Goal: Task Accomplishment & Management: Use online tool/utility

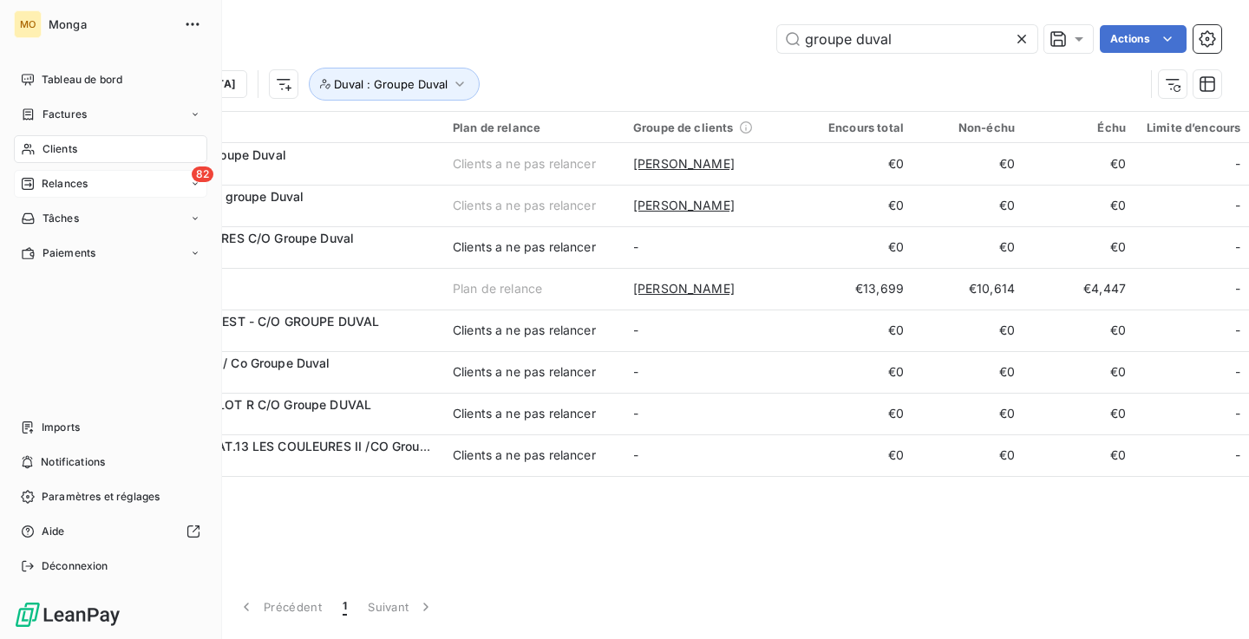
click at [73, 184] on span "Relances" at bounding box center [65, 184] width 46 height 16
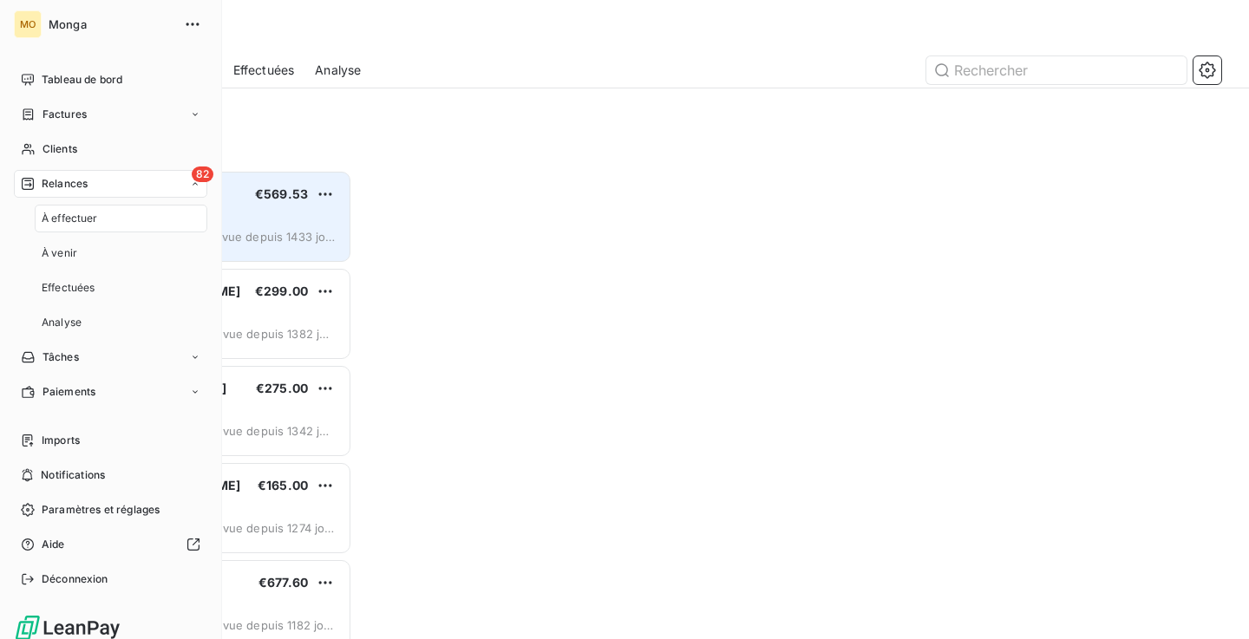
scroll to position [469, 269]
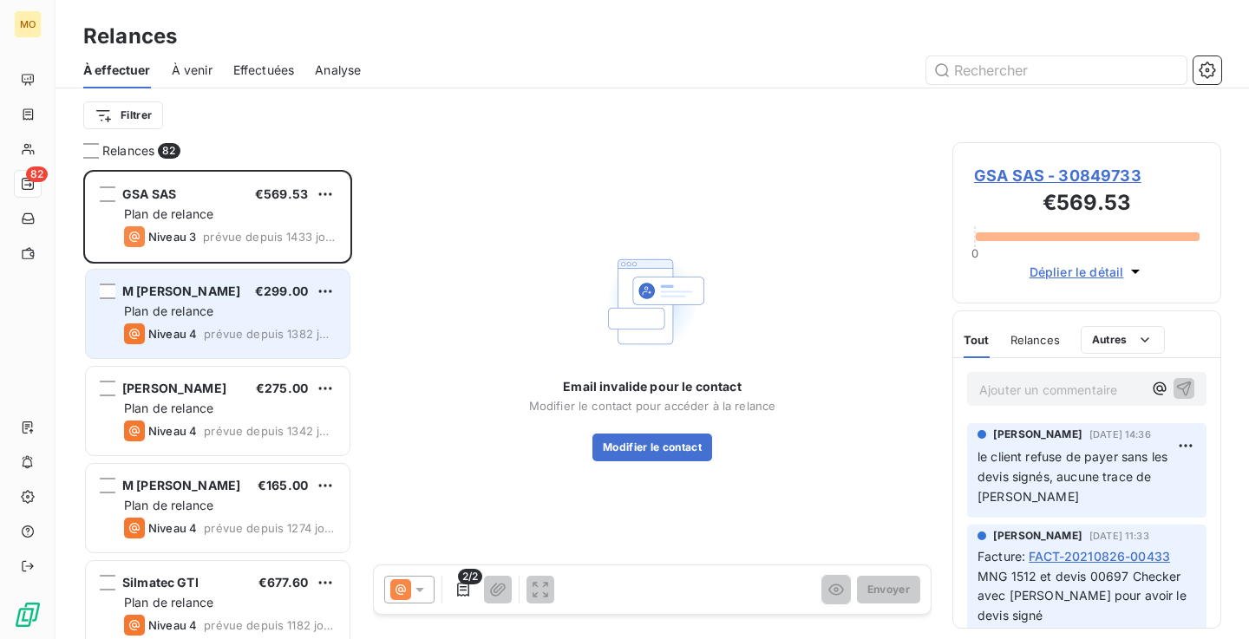
click at [227, 329] on span "prévue depuis 1382 jours" at bounding box center [270, 334] width 132 height 14
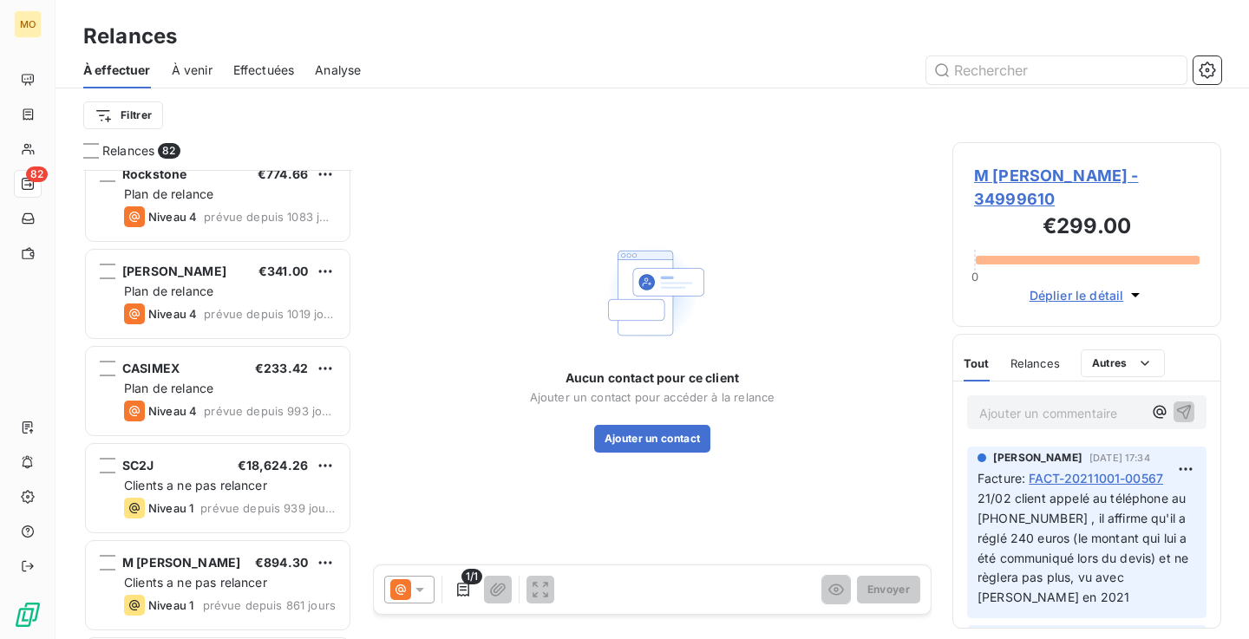
scroll to position [828, 0]
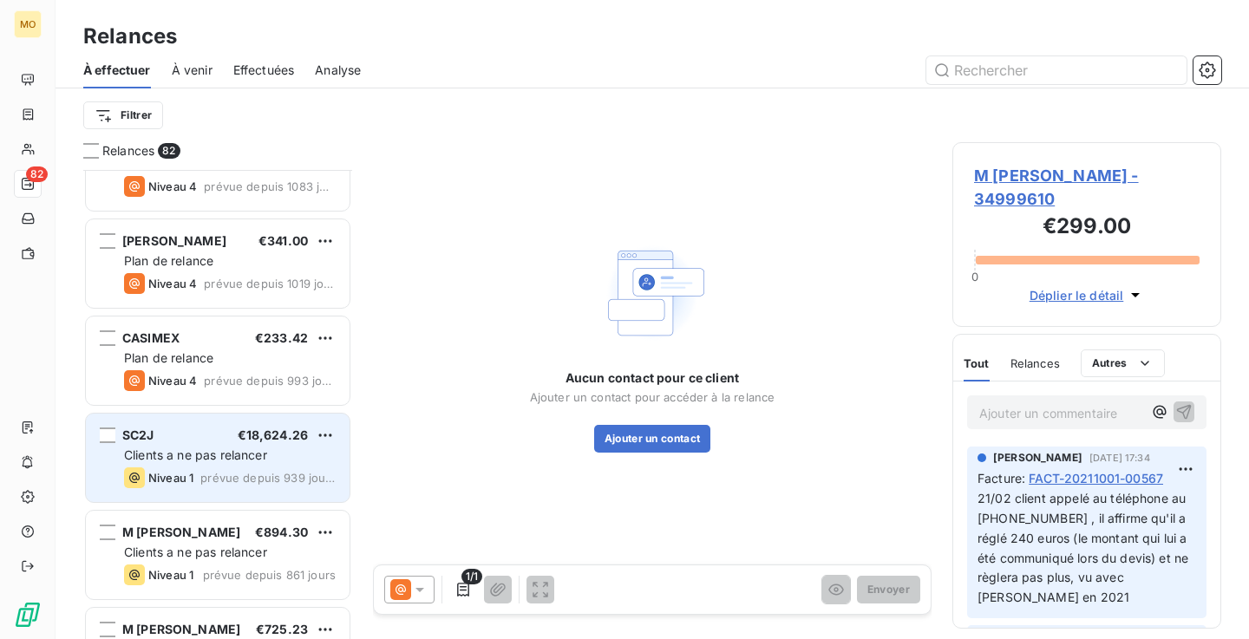
click at [213, 469] on div "Niveau 1 prévue depuis 939 jours" at bounding box center [230, 478] width 212 height 21
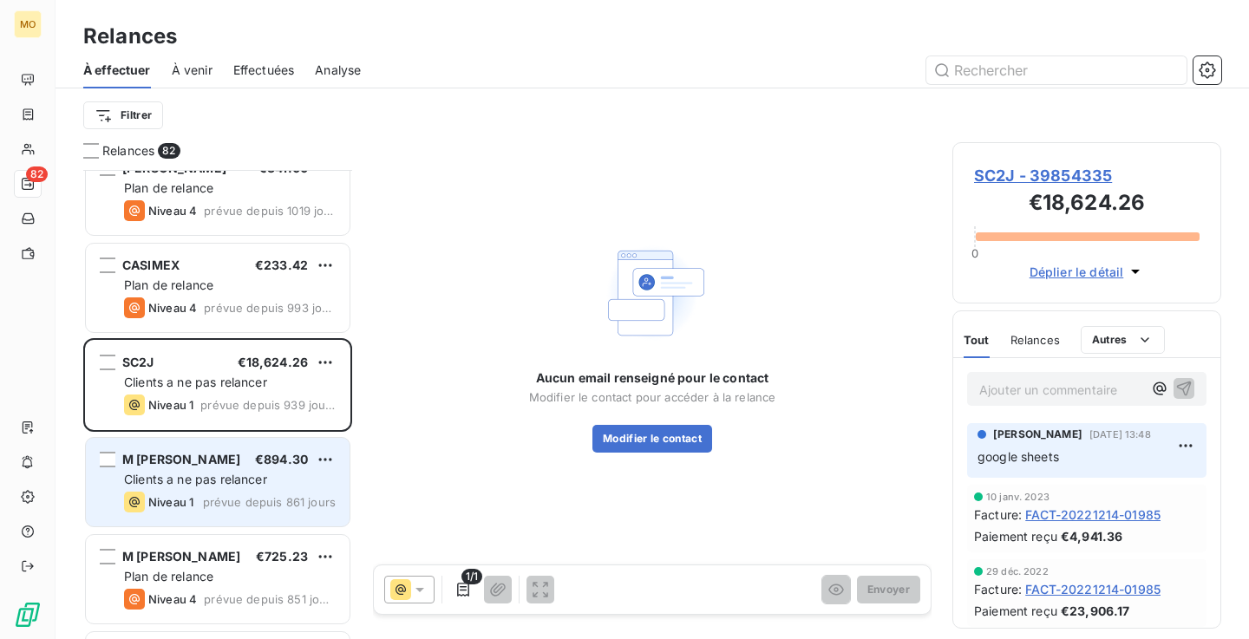
scroll to position [983, 0]
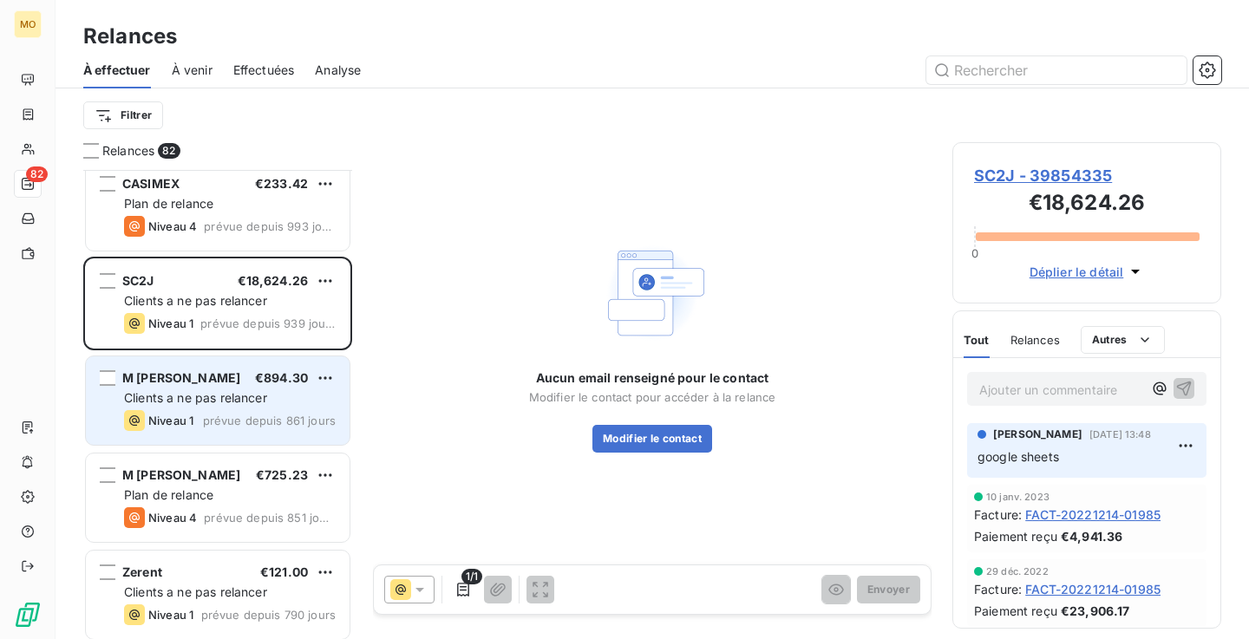
click at [239, 403] on span "Clients a ne pas relancer" at bounding box center [195, 397] width 143 height 15
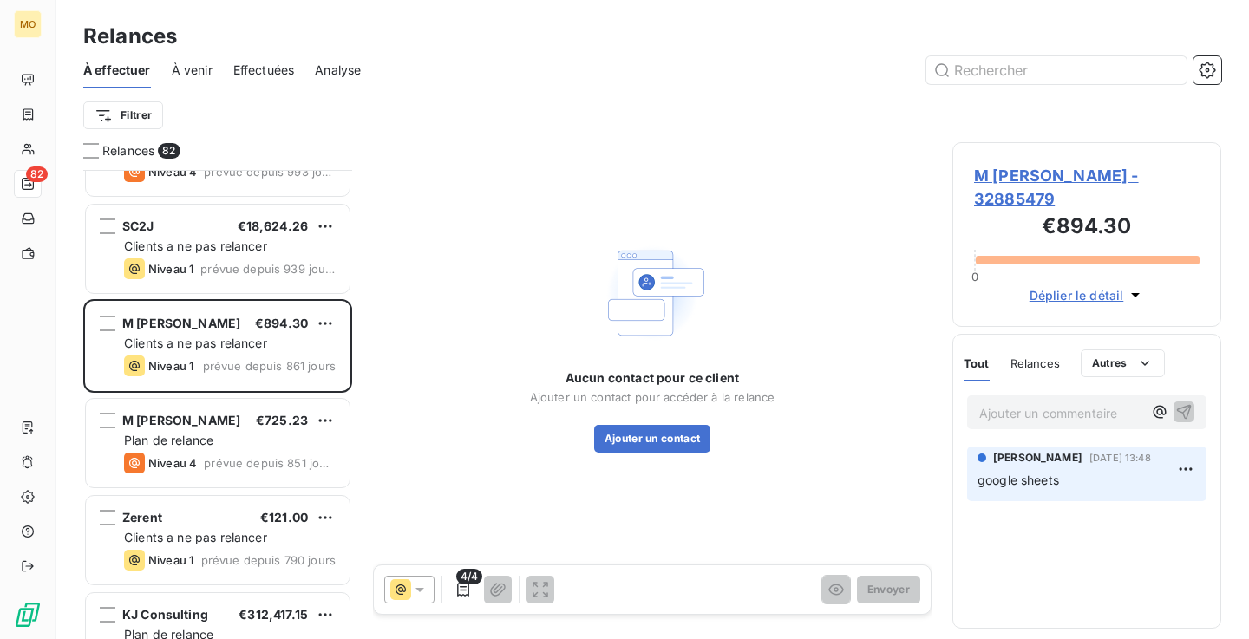
scroll to position [1038, 0]
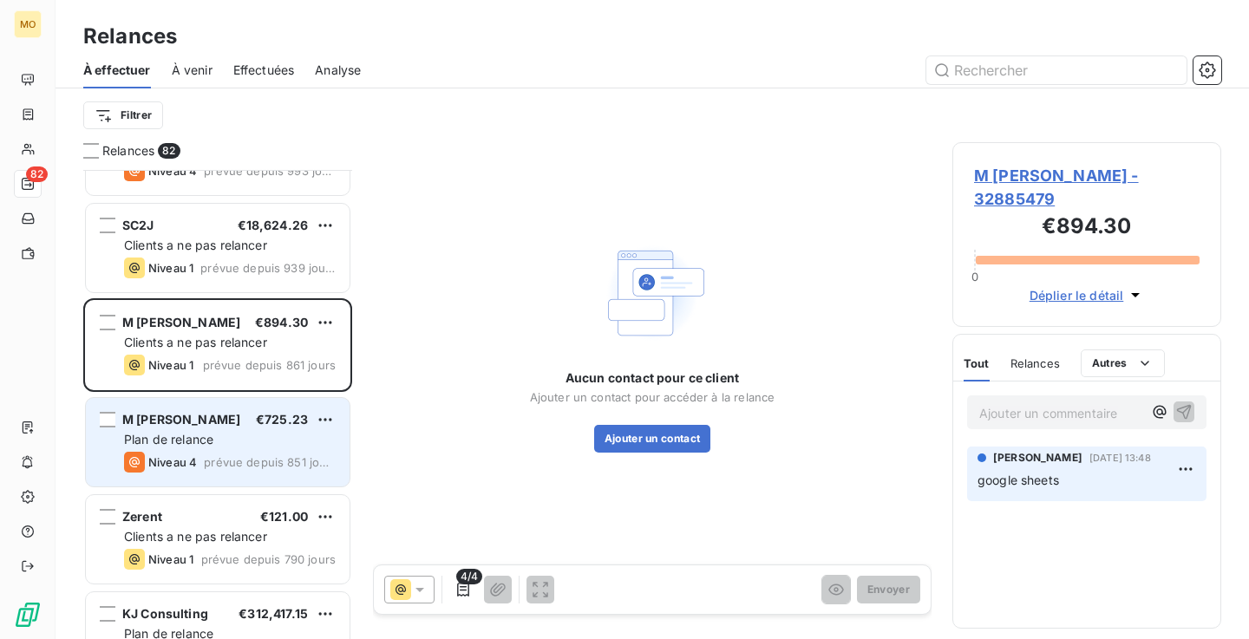
click at [240, 486] on div "M [PERSON_NAME] €725.23 Plan de relance Niveau 4 prévue depuis 851 jours" at bounding box center [218, 442] width 264 height 88
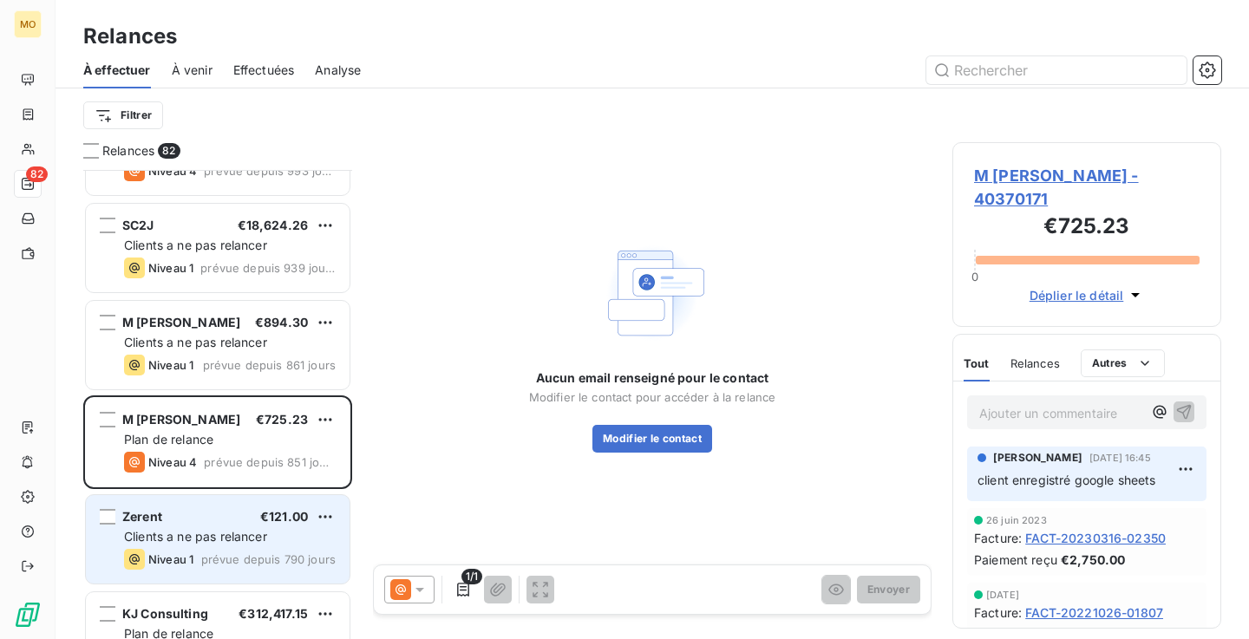
click at [225, 535] on span "Clients a ne pas relancer" at bounding box center [195, 536] width 143 height 15
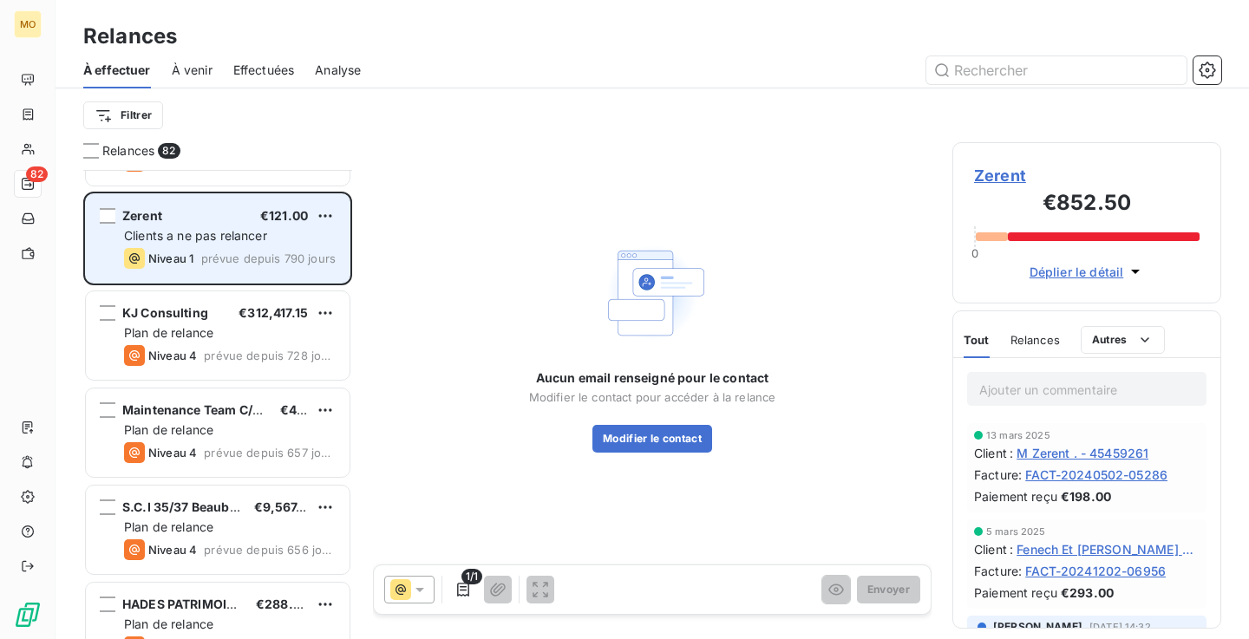
scroll to position [1466, 0]
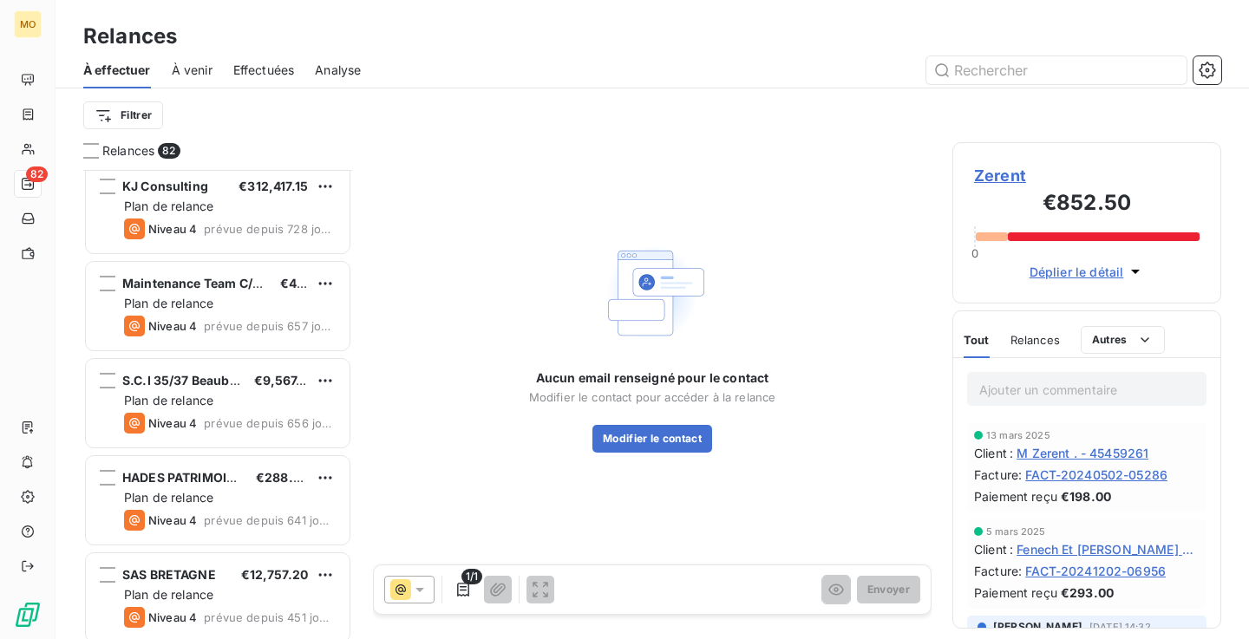
click at [200, 81] on div "À venir" at bounding box center [192, 70] width 41 height 36
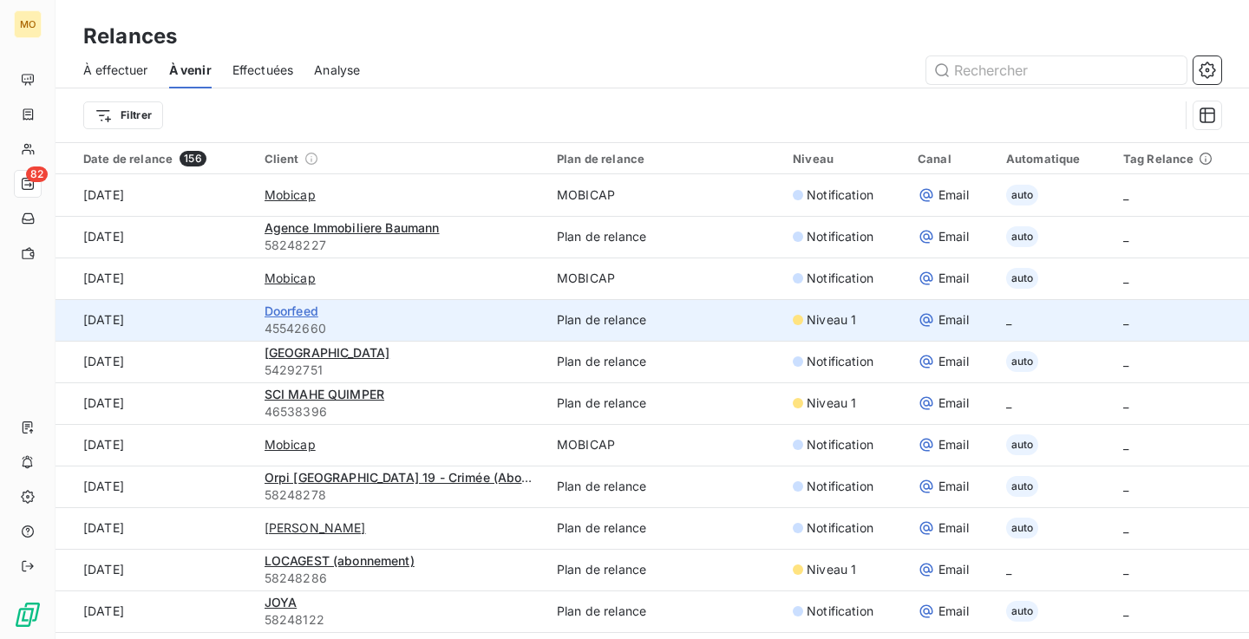
click at [306, 312] on span "Doorfeed" at bounding box center [292, 311] width 54 height 15
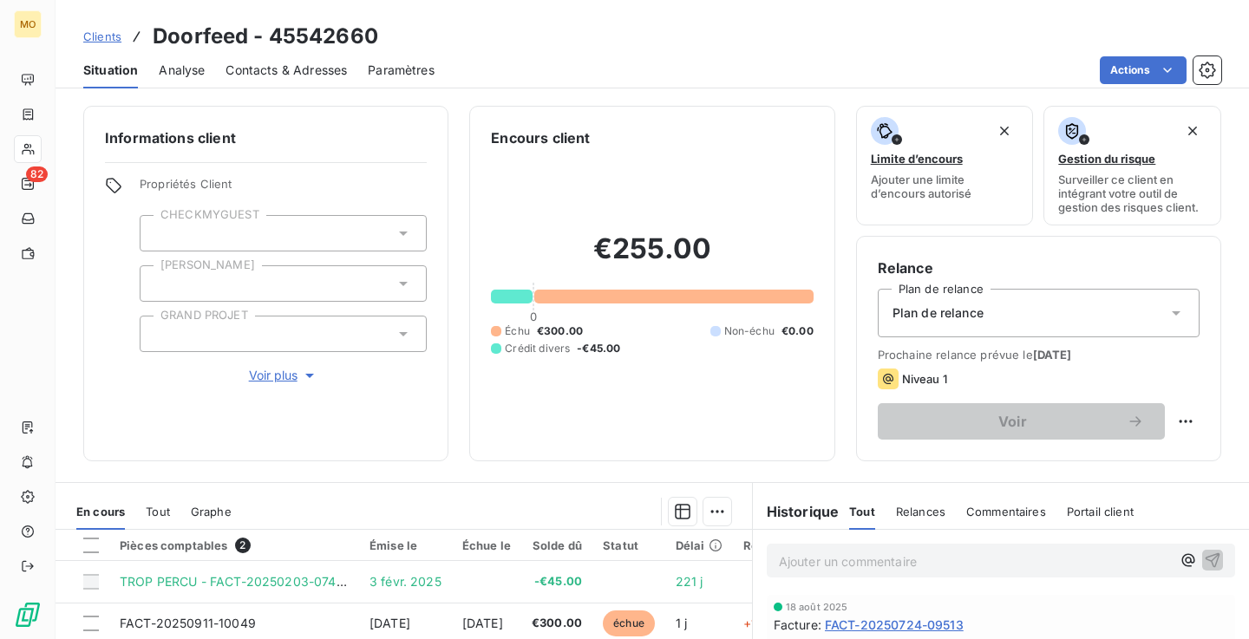
scroll to position [101, 0]
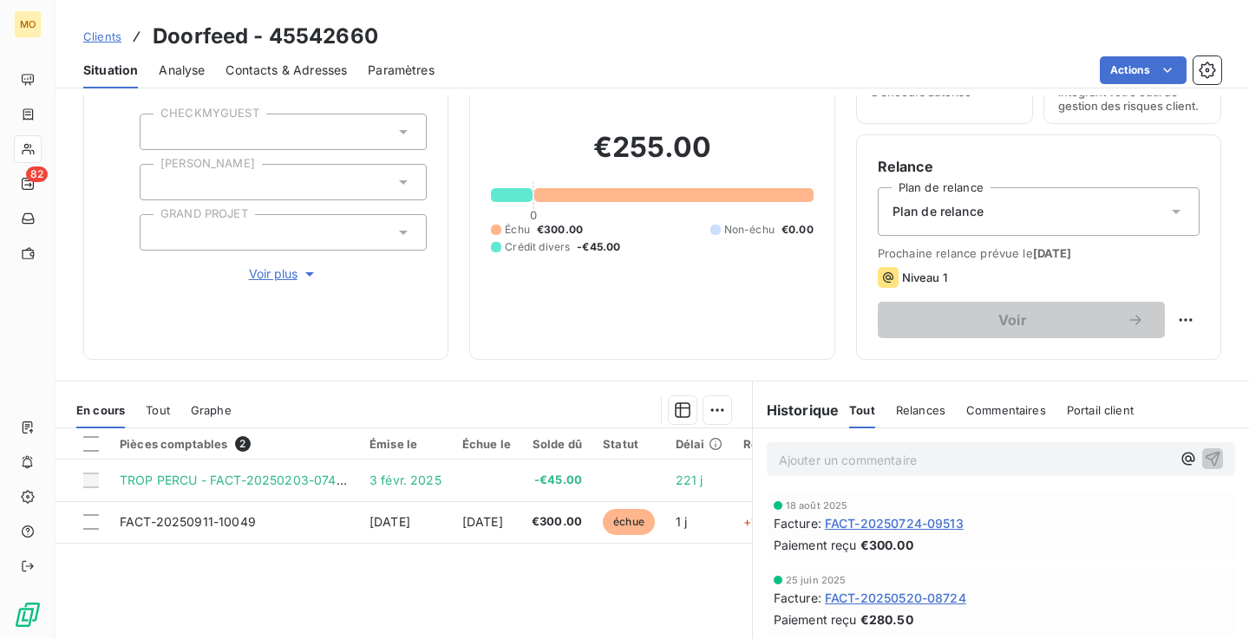
click at [980, 263] on div "Prochaine relance prévue le [DATE] Niveau 1 Voir" at bounding box center [1039, 292] width 322 height 92
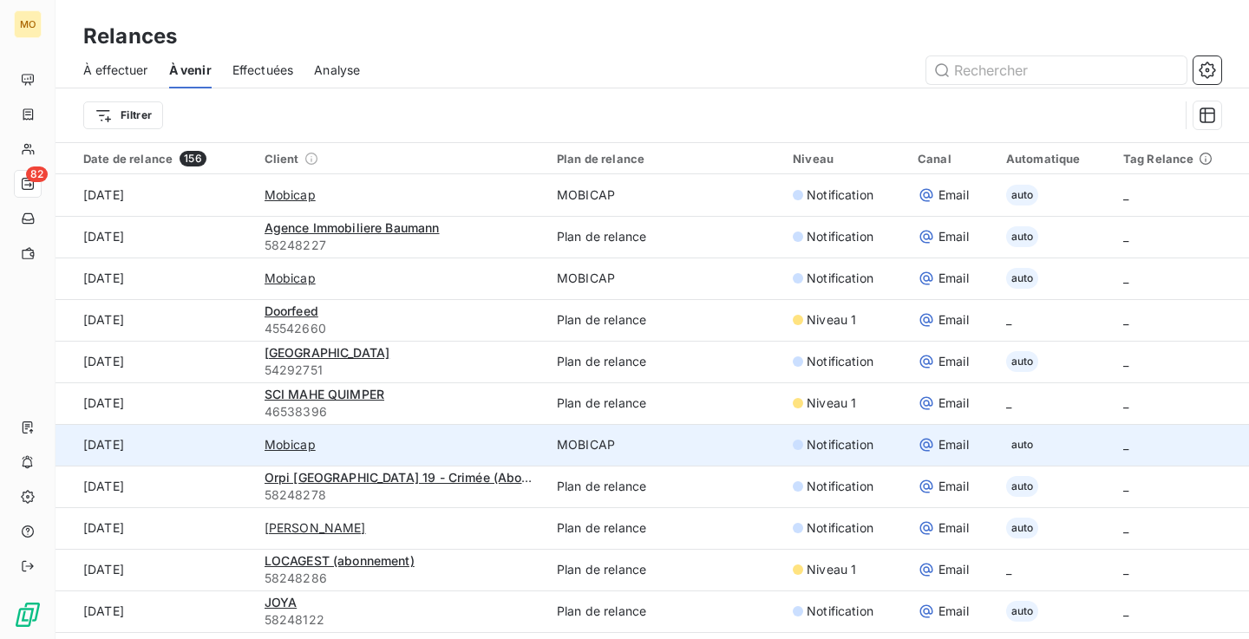
scroll to position [194, 0]
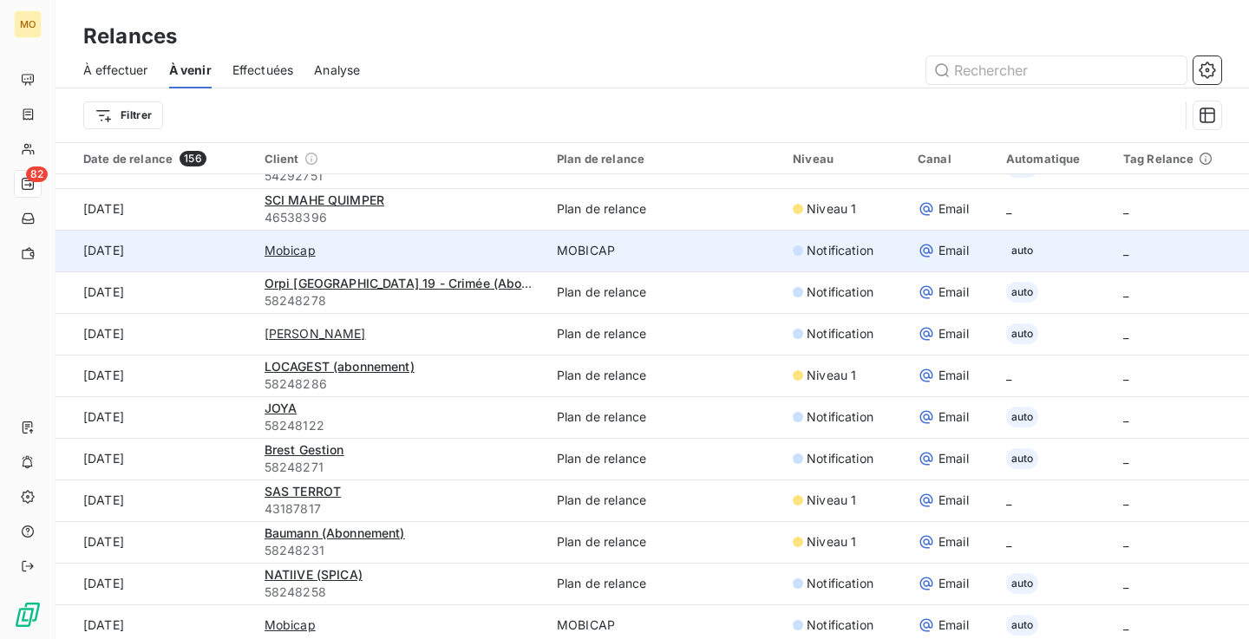
click at [682, 456] on td "Plan de relance" at bounding box center [664, 459] width 236 height 42
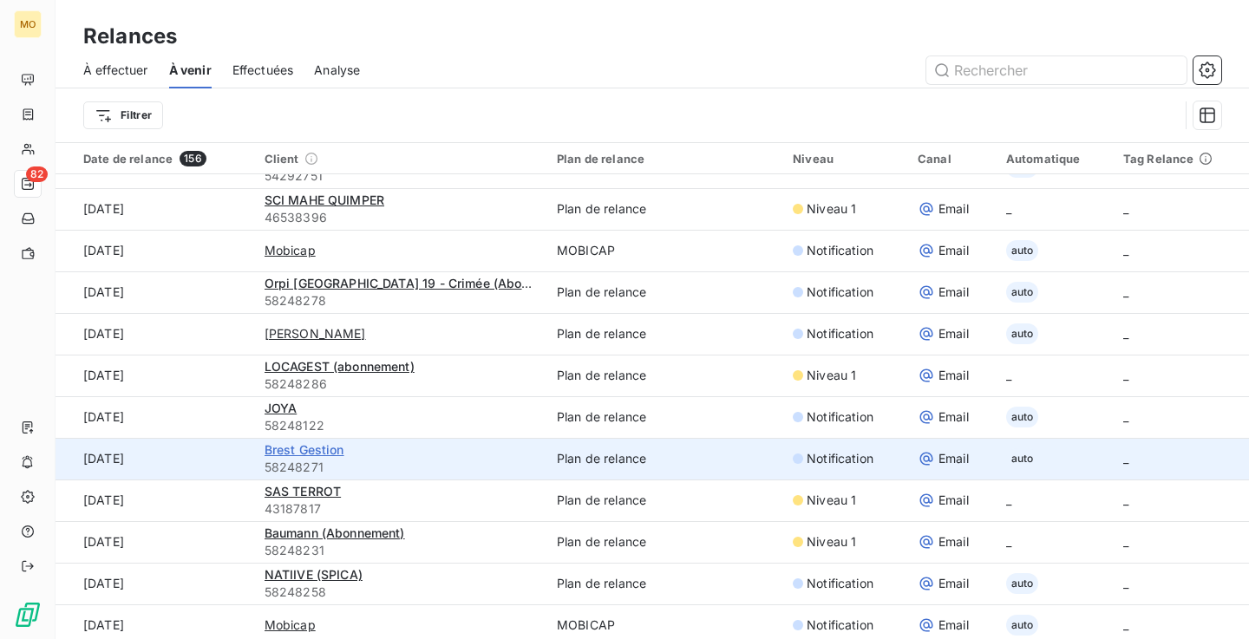
click at [323, 449] on span "Brest Gestion" at bounding box center [305, 449] width 80 height 15
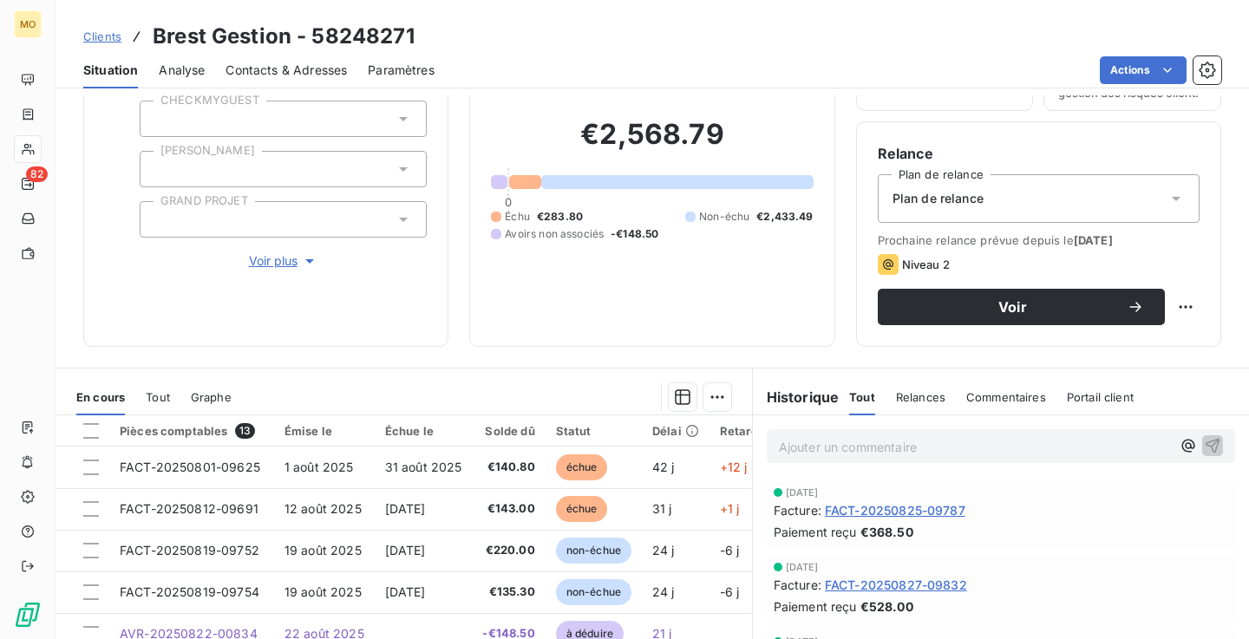
scroll to position [85, 0]
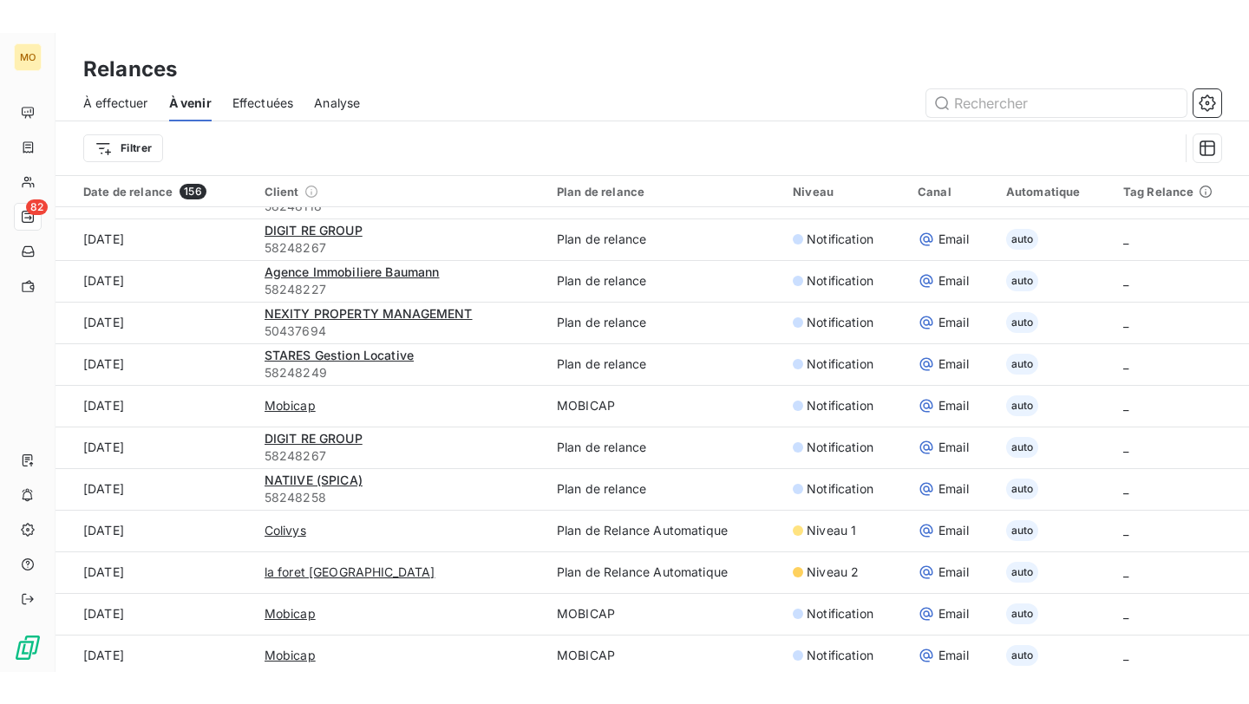
scroll to position [828, 0]
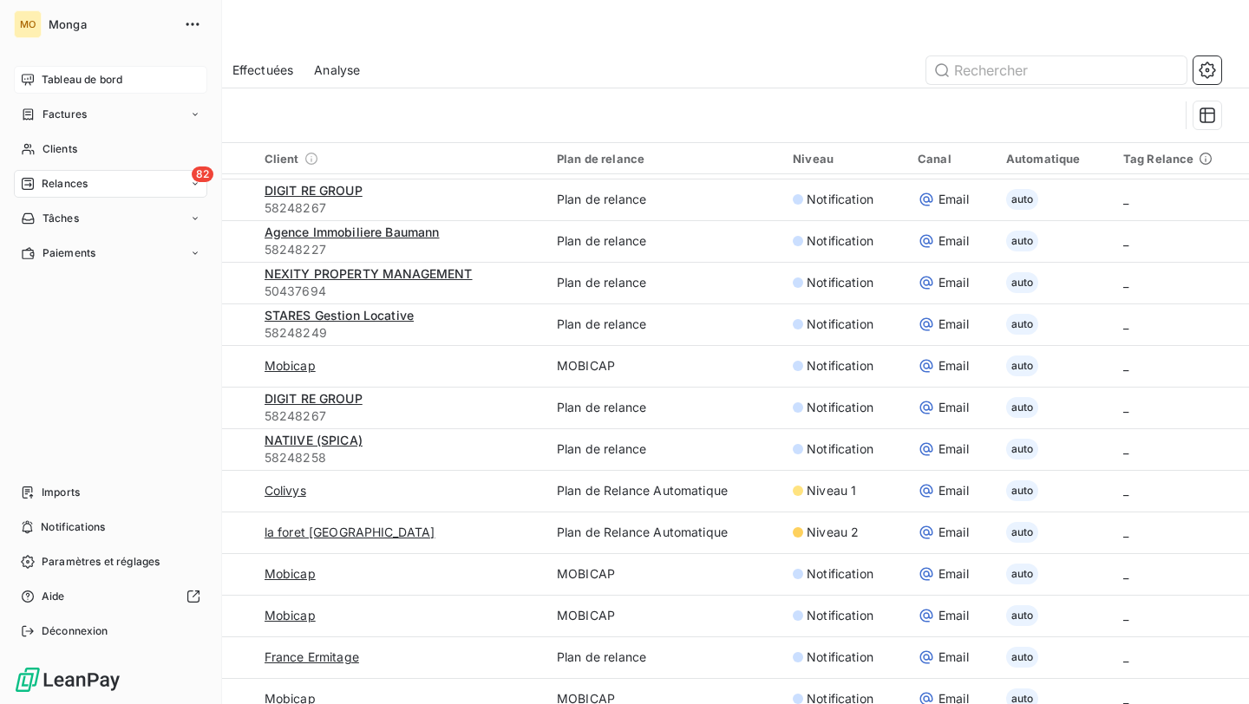
click at [43, 79] on span "Tableau de bord" at bounding box center [82, 80] width 81 height 16
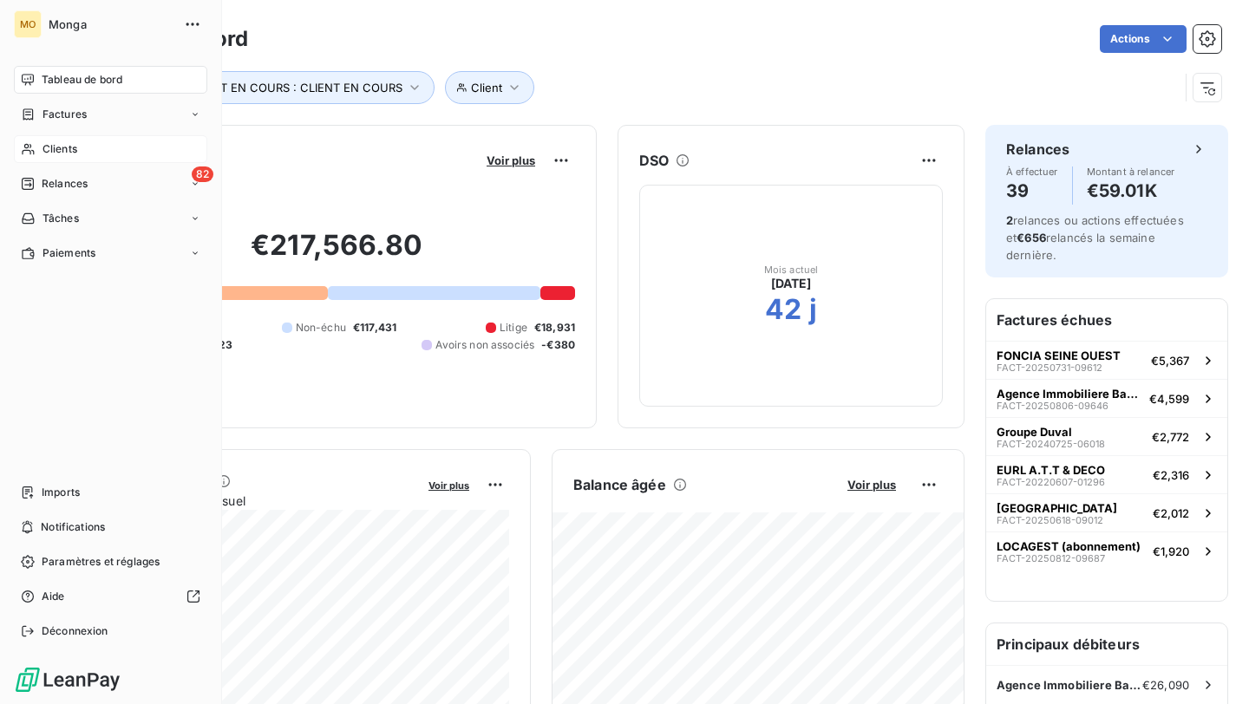
click at [73, 149] on span "Clients" at bounding box center [60, 149] width 35 height 16
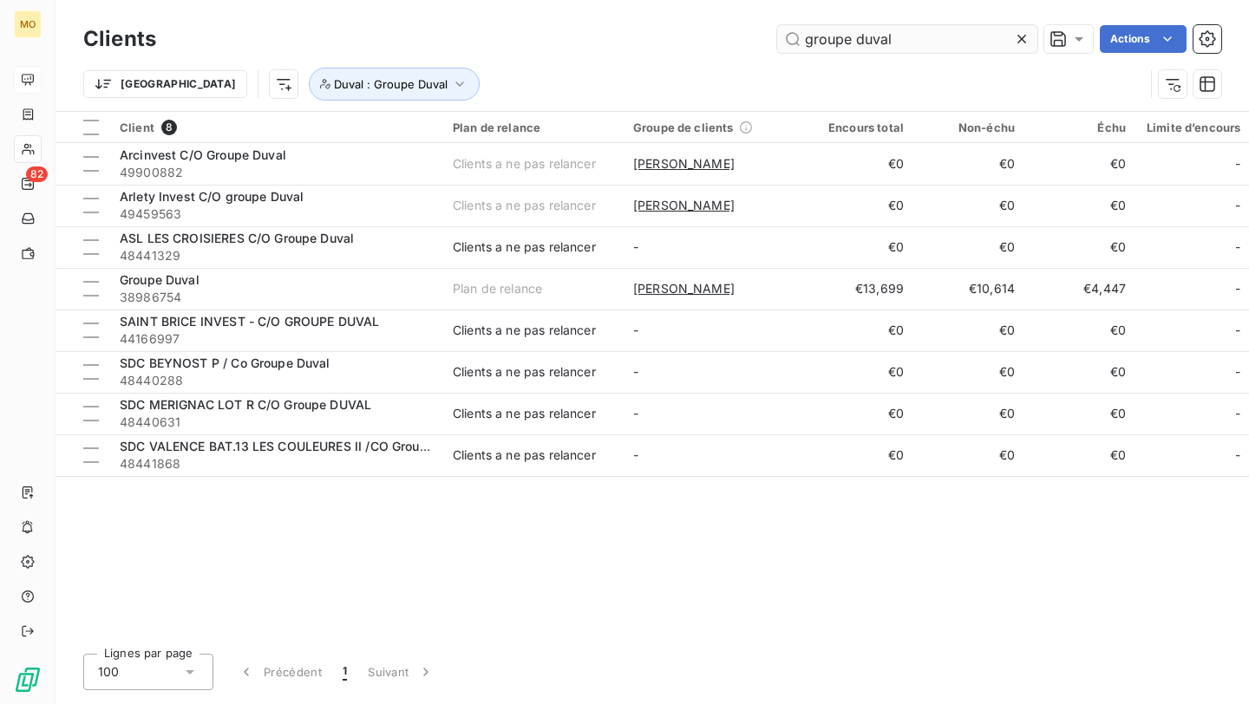
click at [899, 29] on input "groupe duval" at bounding box center [907, 39] width 260 height 28
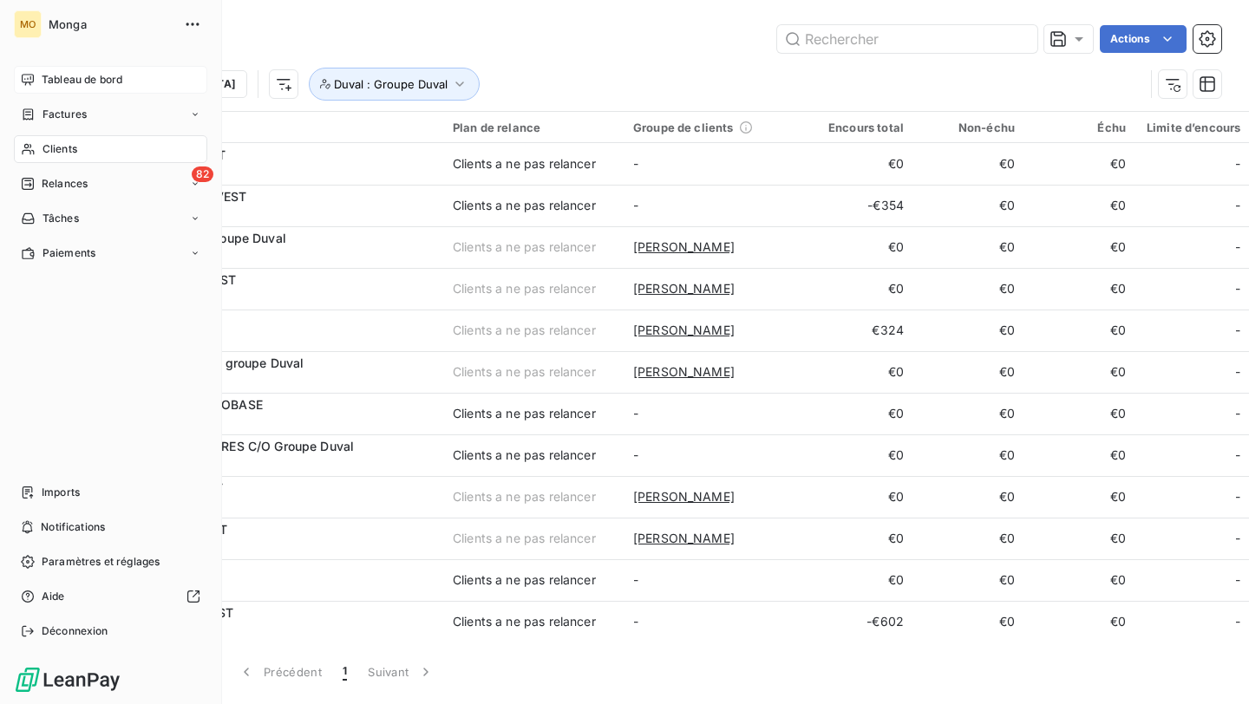
click at [23, 60] on div "MO Monga Tableau de bord Factures Clients 82 Relances Tâches Paiements Imports …" at bounding box center [111, 352] width 222 height 704
click at [27, 73] on icon at bounding box center [28, 80] width 14 height 14
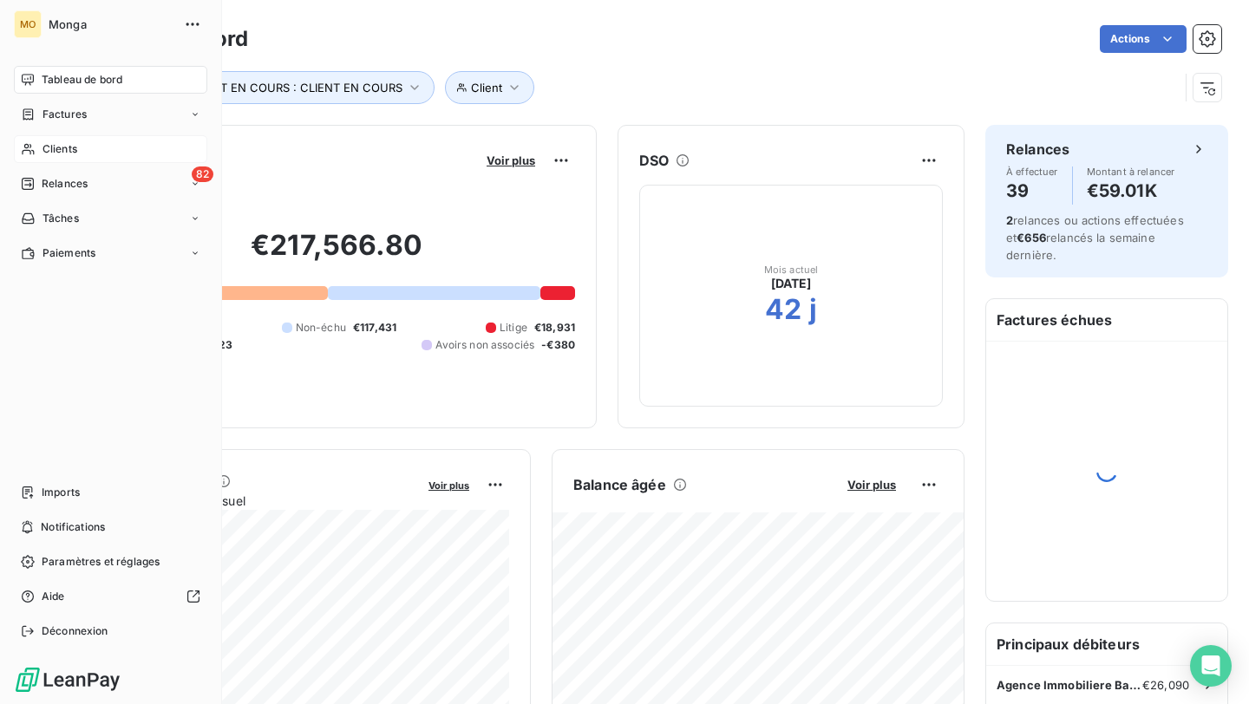
click at [46, 158] on div "Clients" at bounding box center [110, 149] width 193 height 28
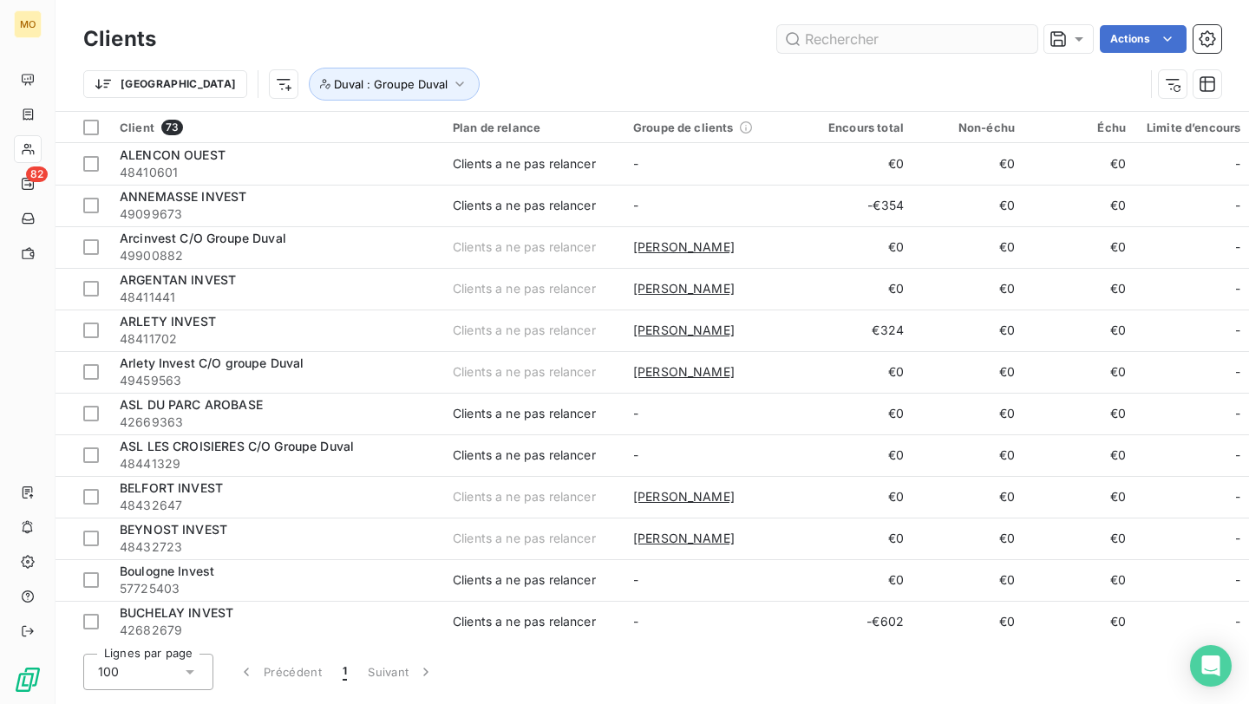
click at [824, 36] on input "text" at bounding box center [907, 39] width 260 height 28
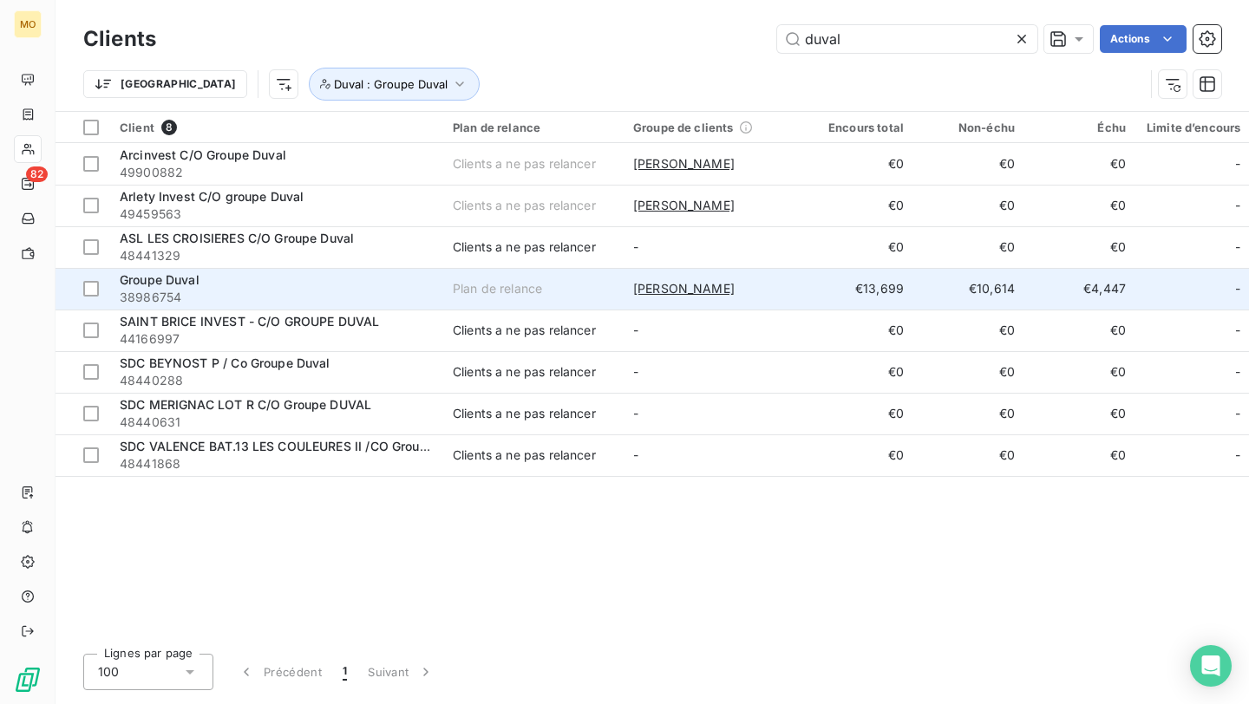
type input "duval"
click at [374, 304] on span "38986754" at bounding box center [276, 297] width 312 height 17
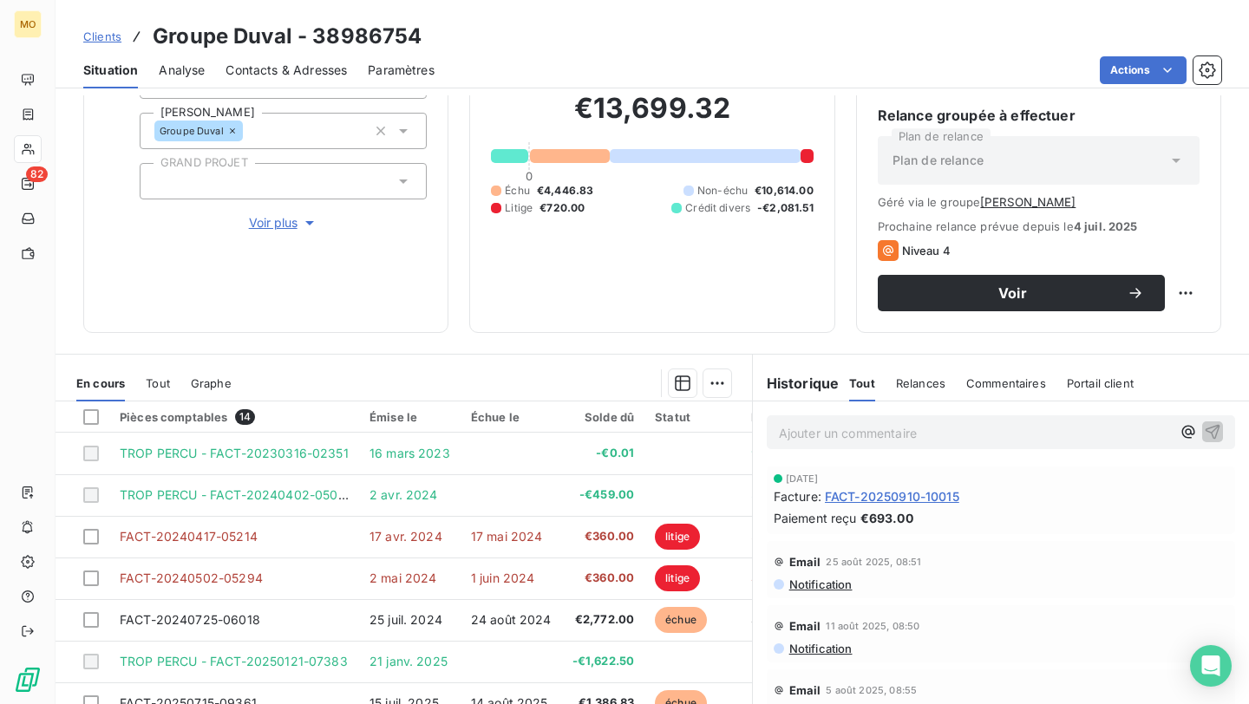
scroll to position [78, 0]
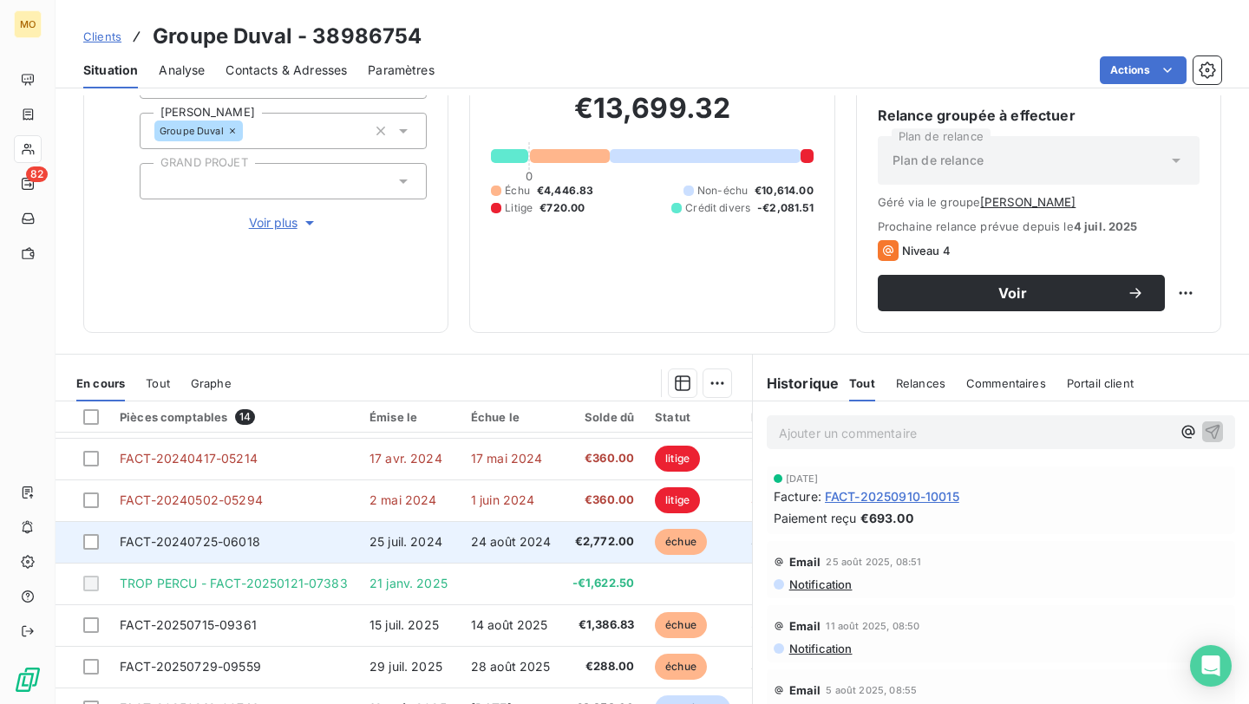
click at [346, 545] on td "FACT-20240725-06018" at bounding box center [234, 542] width 250 height 42
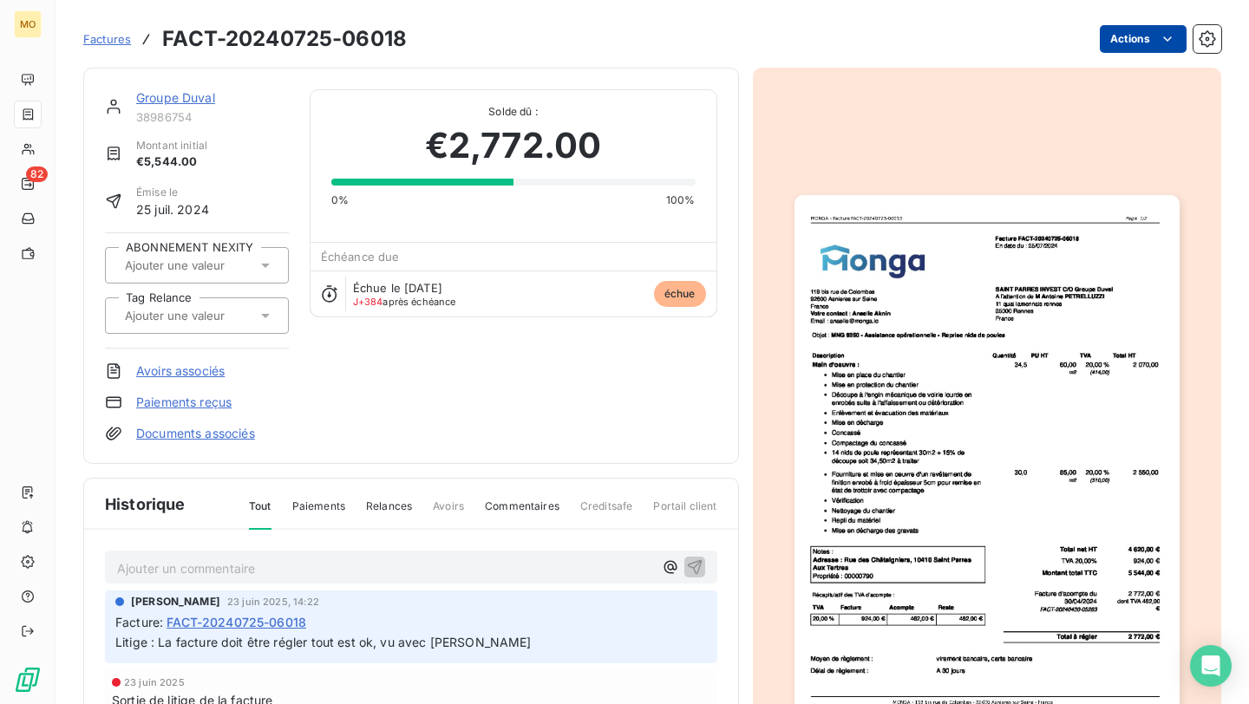
click at [1123, 36] on html "MO 82 Factures FACT-20240725-06018 Actions Groupe Duval 38986754 Montant initia…" at bounding box center [624, 352] width 1249 height 704
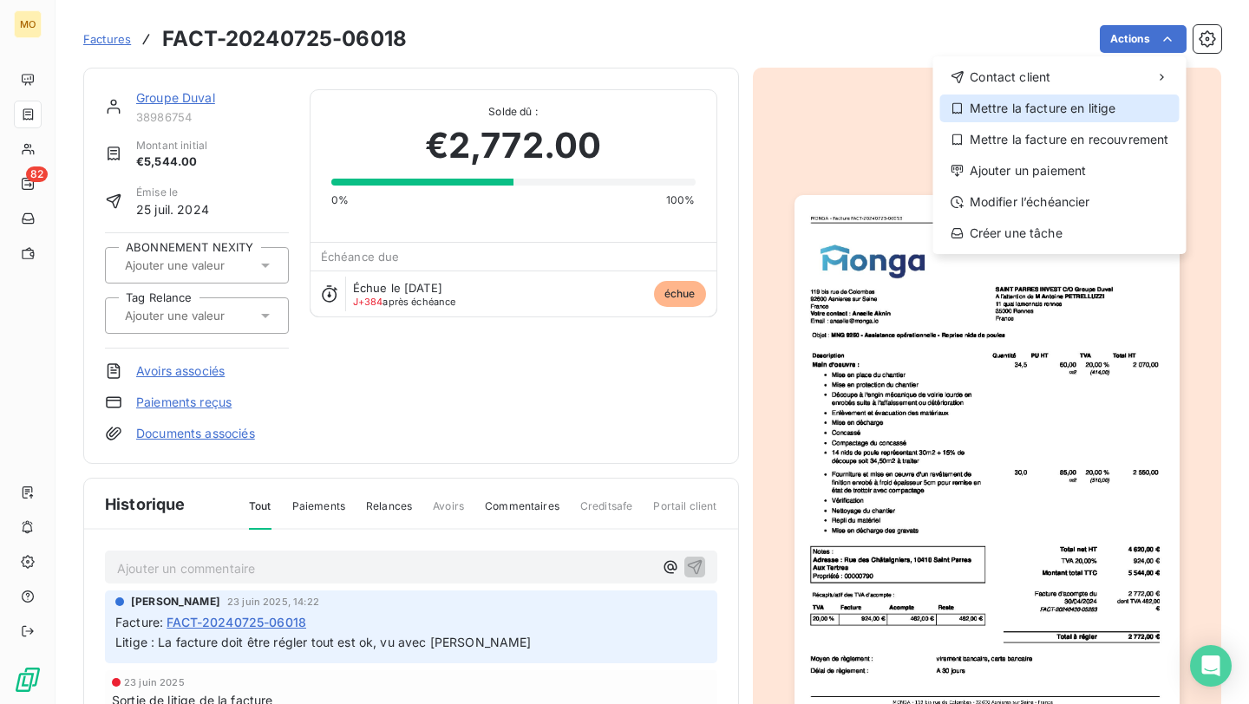
click at [1093, 113] on div "Mettre la facture en litige" at bounding box center [1059, 109] width 239 height 28
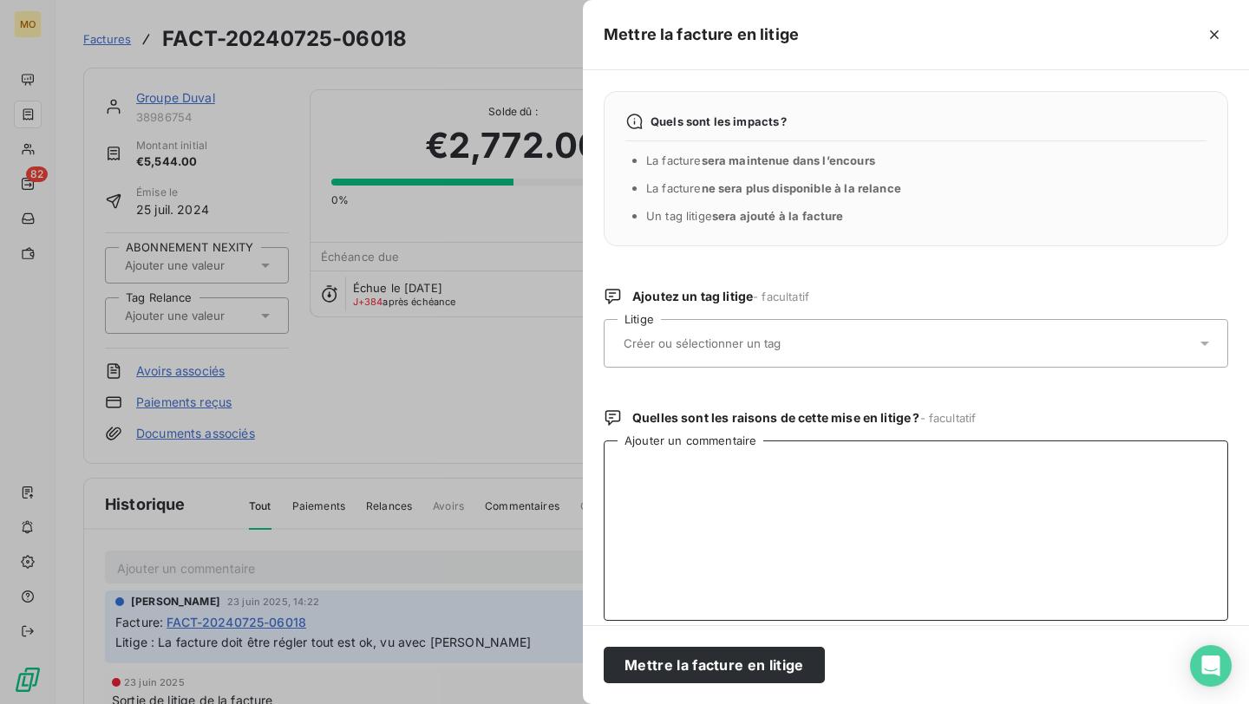
click at [914, 465] on textarea "Ajouter un commentaire" at bounding box center [916, 531] width 625 height 180
paste textarea "Vous trouverez en PJ, les photos prises hier. L'artisan à mis une couche trop s…"
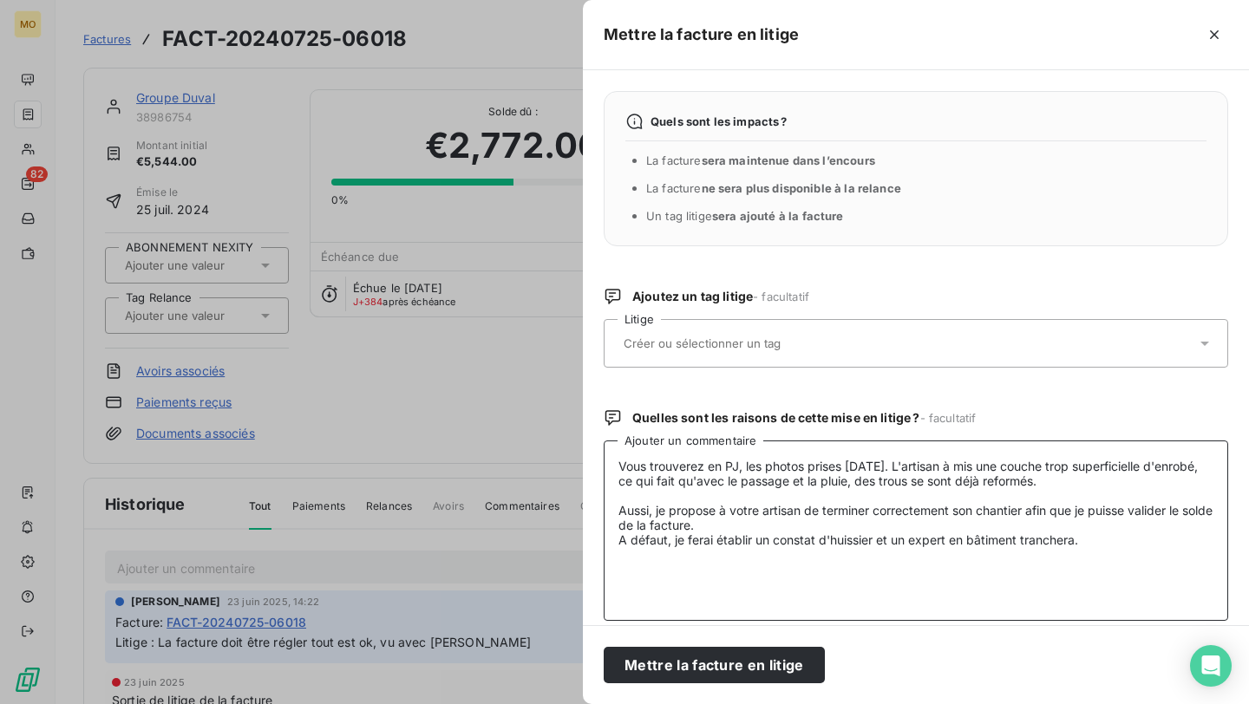
click at [622, 463] on textarea "Vous trouverez en PJ, les photos prises hier. L'artisan à mis une couche trop s…" at bounding box center [916, 531] width 625 height 180
click at [1099, 533] on textarea "Retour de la gestionnaire : Vous trouverez en PJ, les photos prises hier. L'art…" at bounding box center [916, 531] width 625 height 180
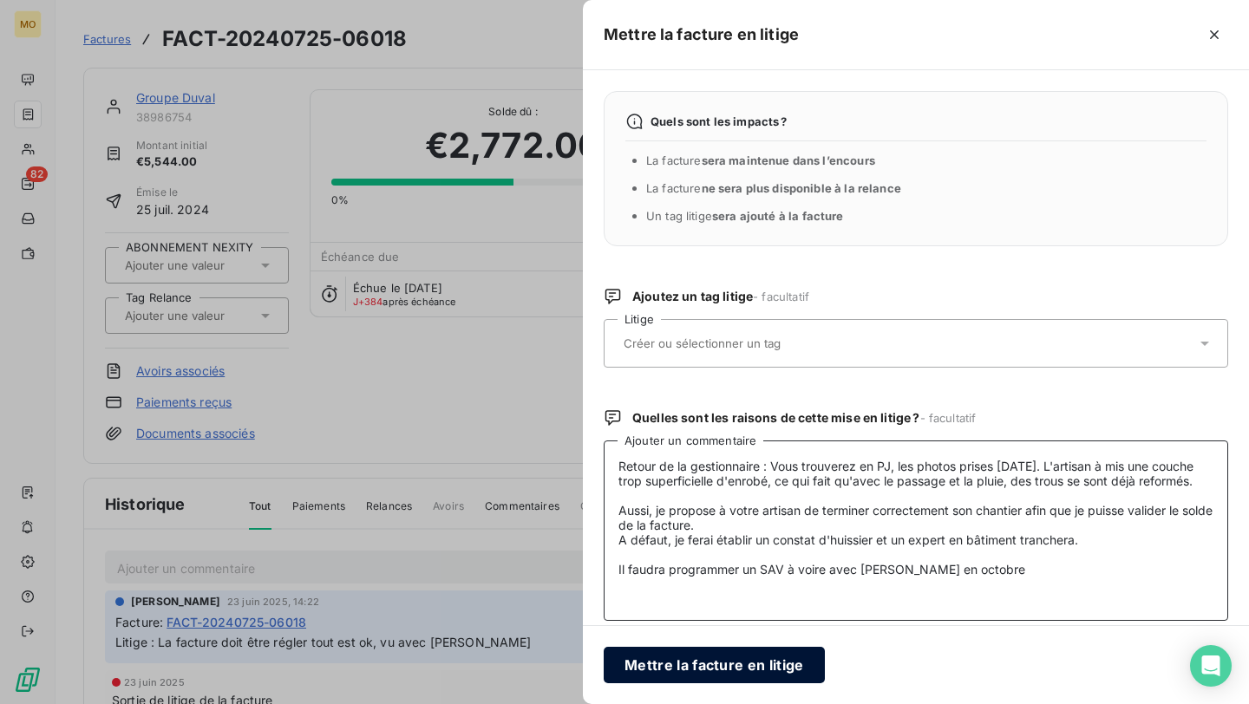
type textarea "Retour de la gestionnaire : Vous trouverez en PJ, les photos prises hier. L'art…"
click at [703, 669] on button "Mettre la facture en litige" at bounding box center [714, 665] width 221 height 36
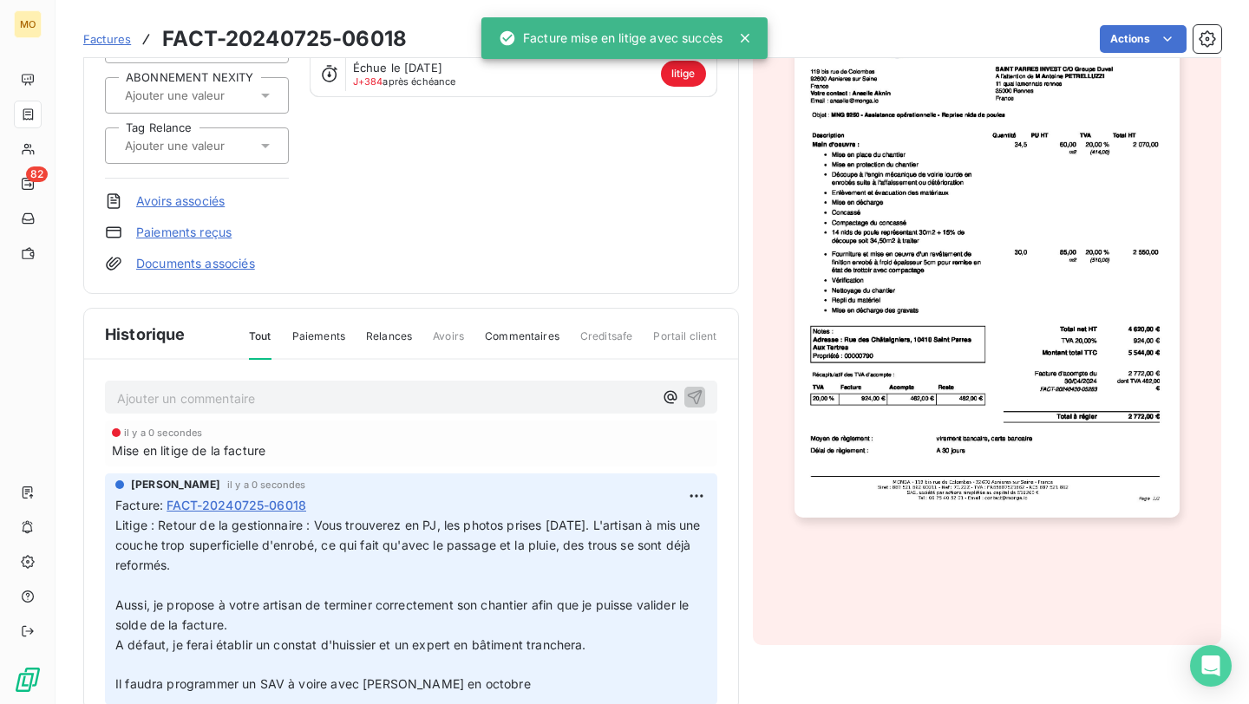
scroll to position [224, 0]
